Goal: Task Accomplishment & Management: Use online tool/utility

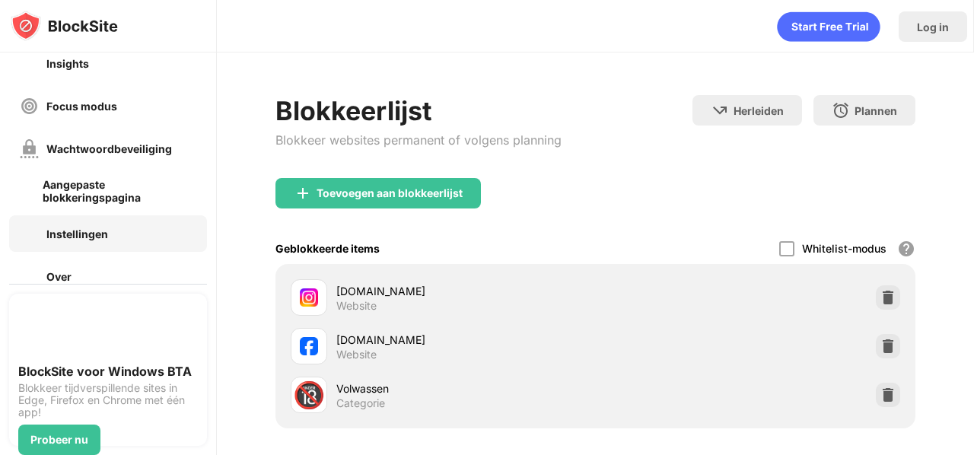
scroll to position [214, 0]
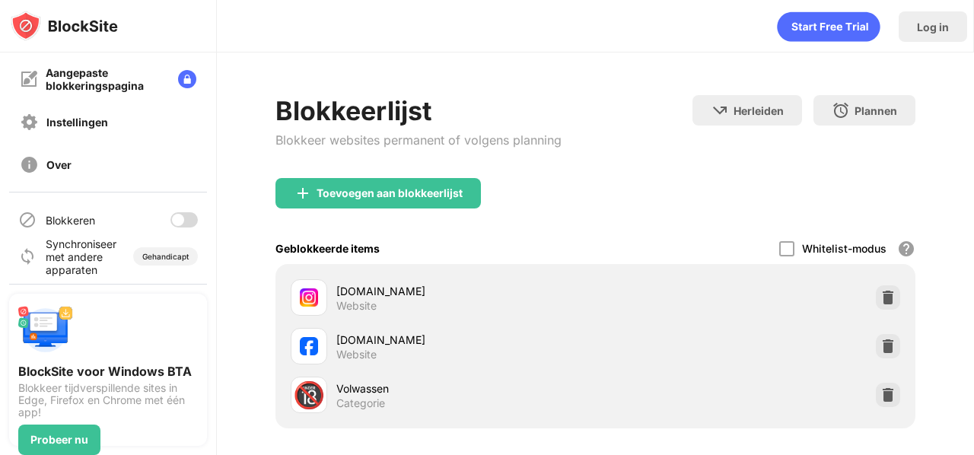
drag, startPoint x: 168, startPoint y: 216, endPoint x: 177, endPoint y: 214, distance: 9.3
click at [168, 216] on div "Blokkeren" at bounding box center [108, 220] width 198 height 37
click at [178, 214] on div at bounding box center [178, 220] width 12 height 12
